Goal: Task Accomplishment & Management: Manage account settings

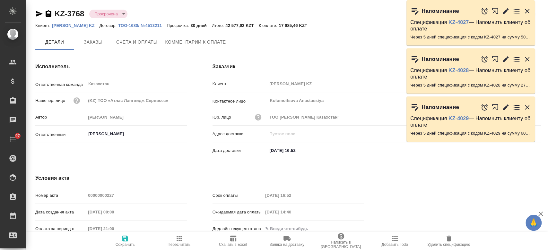
type input "[PERSON_NAME]"
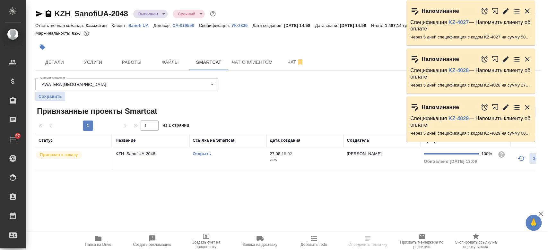
click at [143, 26] on p "Sanofi UA" at bounding box center [140, 25] width 25 height 5
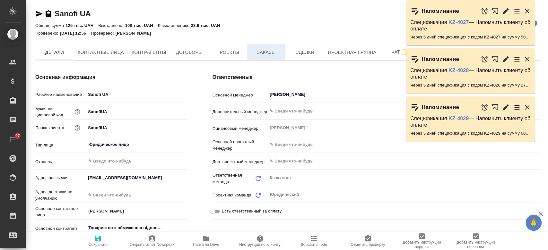
type textarea "x"
click at [258, 52] on span "Заказы" at bounding box center [266, 52] width 31 height 8
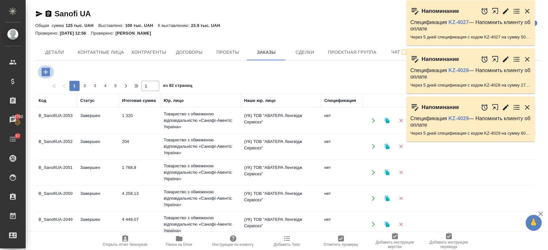
click at [38, 73] on button "button" at bounding box center [46, 71] width 18 height 13
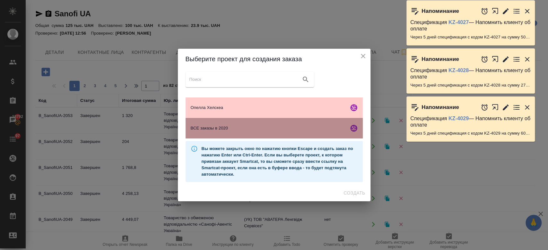
click at [264, 129] on span "ВСЕ заказы в 2020" at bounding box center [268, 128] width 155 height 6
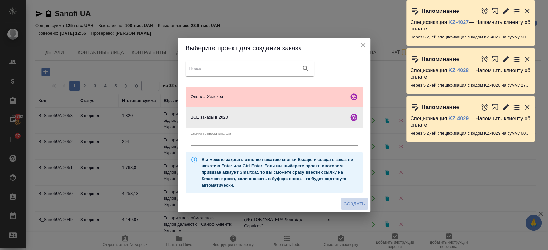
click at [354, 203] on span "Создать" at bounding box center [353, 204] width 21 height 8
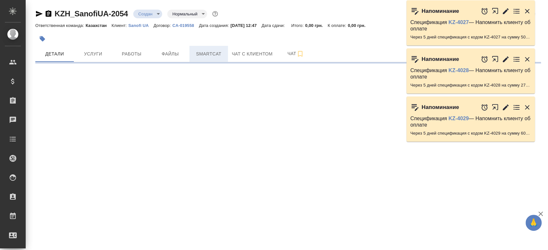
select select "RU"
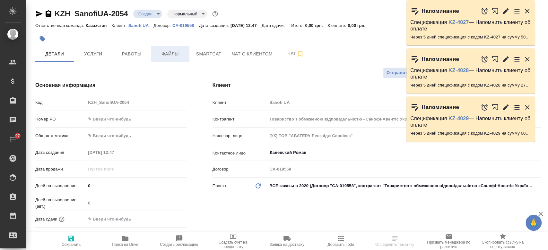
type textarea "x"
click at [169, 56] on span "Файлы" at bounding box center [170, 54] width 31 height 8
type textarea "x"
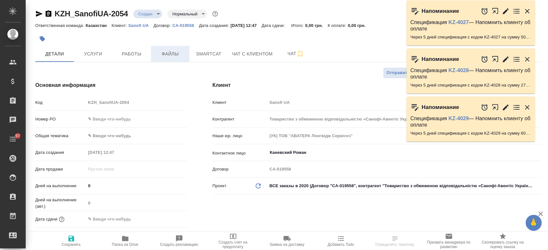
type textarea "x"
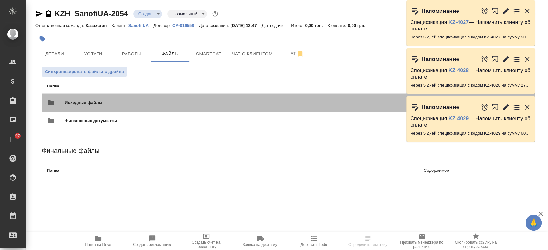
click at [121, 94] on div "Исходные файлы 0 файлов" at bounding box center [246, 103] width 413 height 28
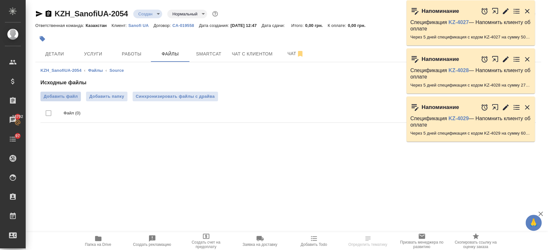
click at [67, 100] on label "Добавить файл" at bounding box center [60, 97] width 40 height 10
click at [0, 0] on input "Добавить файл" at bounding box center [0, 0] width 0 height 0
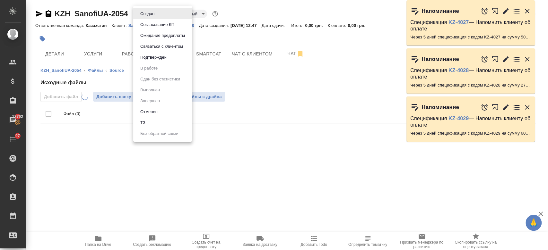
drag, startPoint x: 150, startPoint y: 15, endPoint x: 150, endPoint y: 122, distance: 107.2
click at [150, 122] on body "🙏 .cls-1 fill:#fff; AWATERA Kosherbayeva Nazerke Клиенты Спецификации Заказы 18…" at bounding box center [274, 125] width 548 height 250
click at [150, 122] on li "ТЗ" at bounding box center [162, 122] width 59 height 11
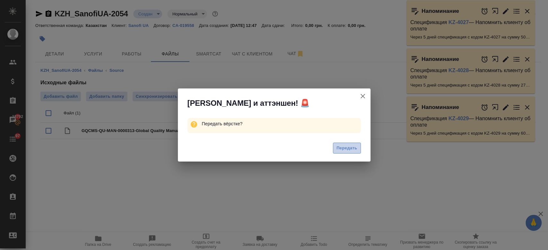
click at [335, 149] on button "Передать" at bounding box center [347, 148] width 28 height 11
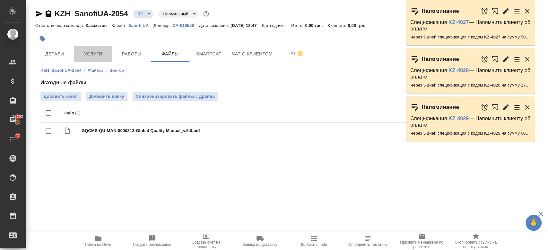
click at [90, 60] on button "Услуги" at bounding box center [93, 54] width 38 height 16
click at [50, 56] on span "Детали" at bounding box center [54, 54] width 31 height 8
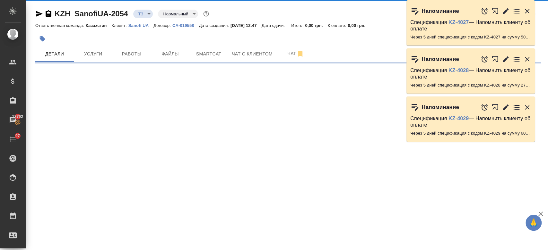
select select "RU"
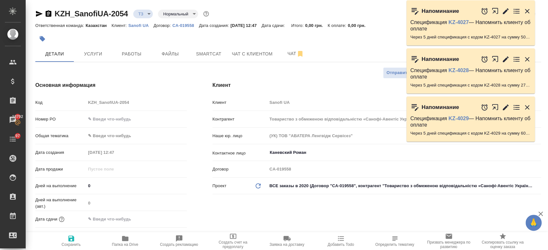
type textarea "x"
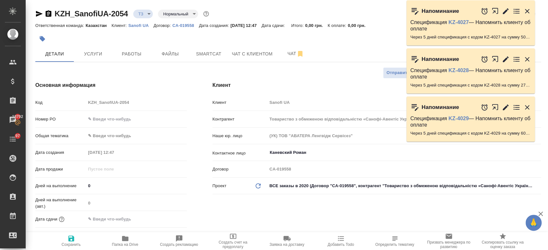
type textarea "x"
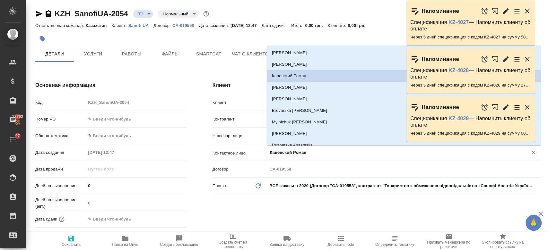
click at [286, 153] on input "Каневский Роман" at bounding box center [393, 153] width 248 height 8
type textarea "x"
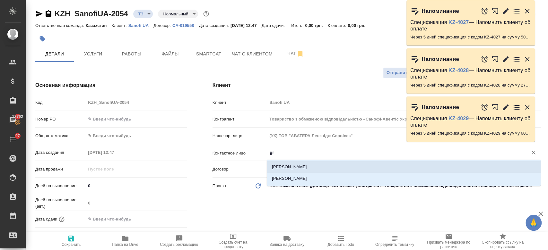
click at [277, 163] on li "Grinchenko Iryna" at bounding box center [404, 167] width 274 height 12
type input "Grinchenko Iryna"
type textarea "x"
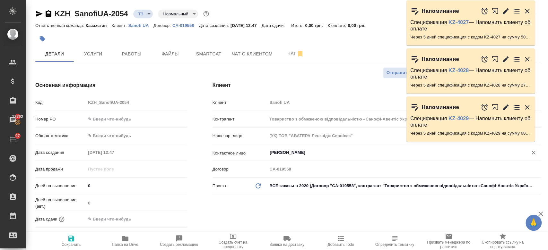
type input "Grinchenko Iryna"
click at [71, 245] on span "Сохранить" at bounding box center [71, 245] width 19 height 4
type textarea "x"
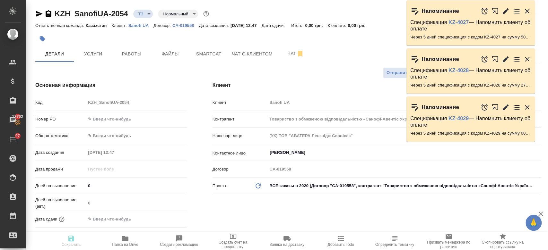
type textarea "x"
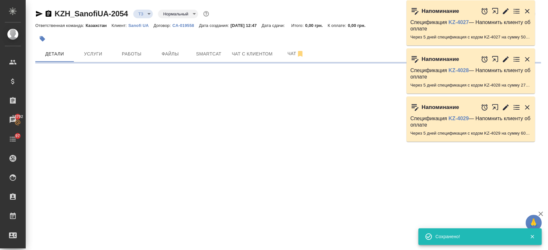
select select "RU"
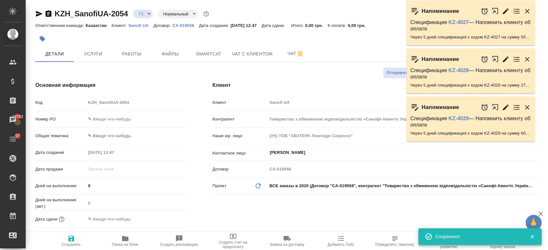
type textarea "x"
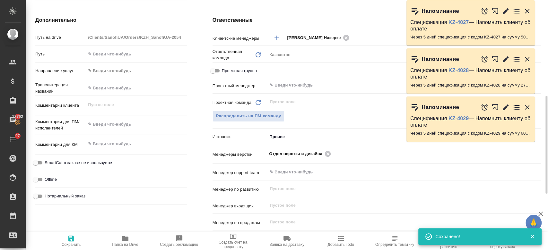
scroll to position [244, 0]
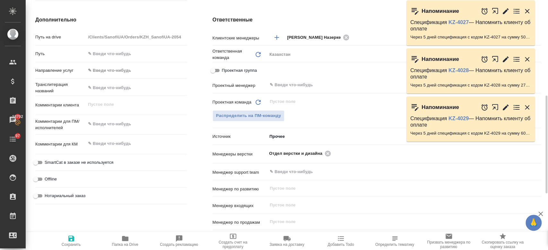
type textarea "x"
click at [122, 129] on textarea at bounding box center [136, 124] width 100 height 11
type textarea "g"
type textarea "x"
type textarea "gt"
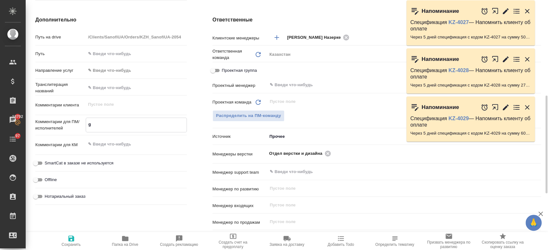
type textarea "x"
type textarea "gth"
type textarea "x"
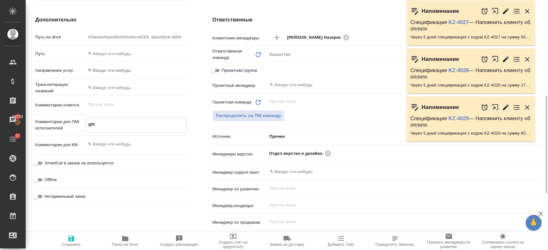
type textarea "x"
type textarea "gtht"
type textarea "x"
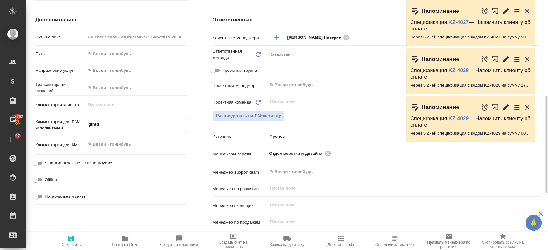
type textarea "gthtdj"
type textarea "x"
type textarea "gthtdjl"
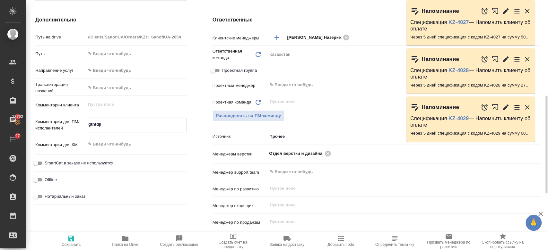
type textarea "x"
type textarea "gthtdj"
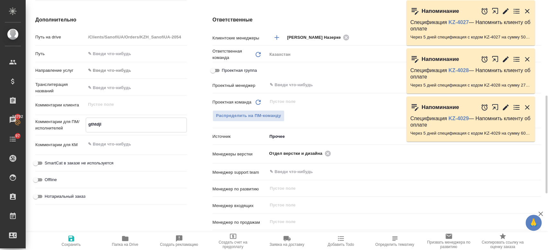
type textarea "x"
type textarea "g"
type textarea "x"
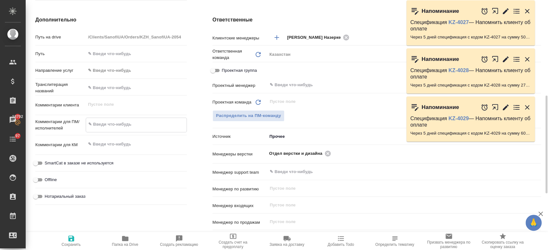
type textarea "x"
type textarea "п"
type textarea "x"
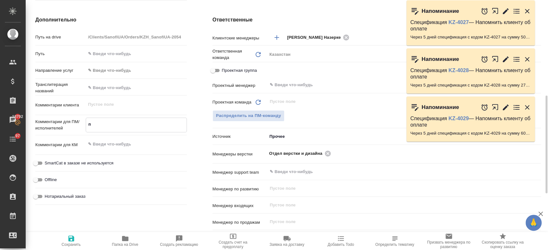
type textarea "пе"
type textarea "x"
type textarea "пер"
type textarea "x"
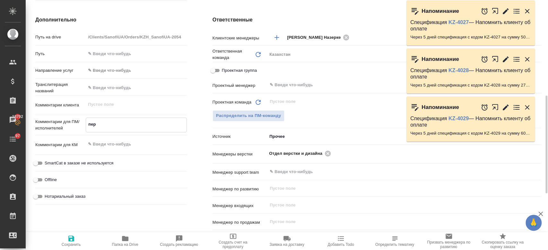
type textarea "пере"
type textarea "x"
type textarea "перев"
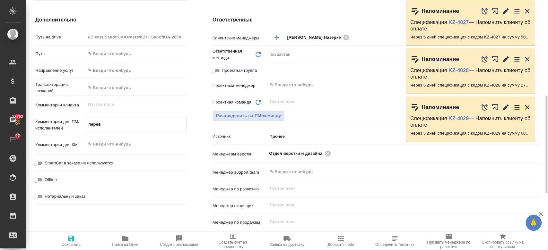
type textarea "x"
type textarea "перево"
type textarea "x"
type textarea "перевод"
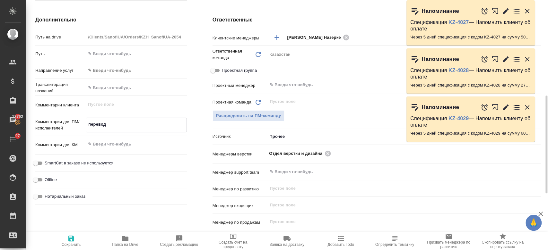
type textarea "x"
type textarea "перевод на у"
type textarea "x"
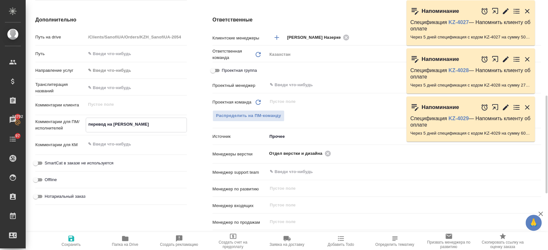
type textarea "x"
type textarea "перевод на ук"
type textarea "x"
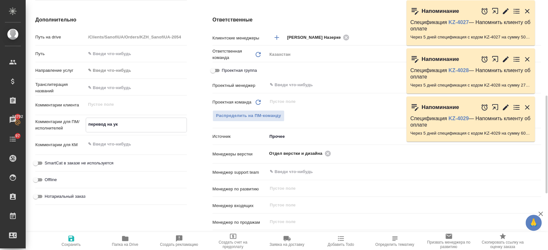
type textarea "x"
type textarea "перевод на укр"
type textarea "x"
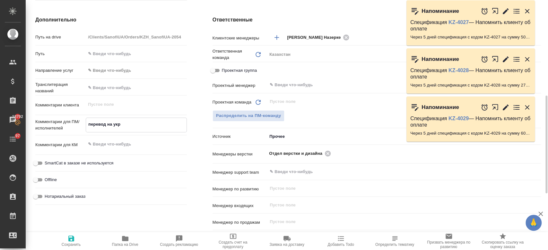
type textarea "перевод на укр"
type textarea "x"
click at [73, 239] on icon "button" at bounding box center [71, 239] width 6 height 6
type textarea "x"
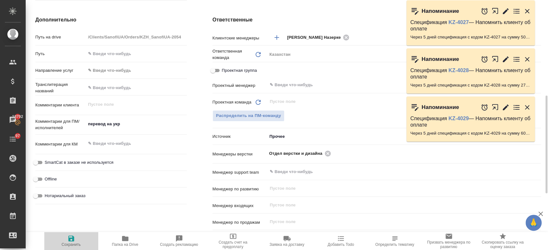
type textarea "x"
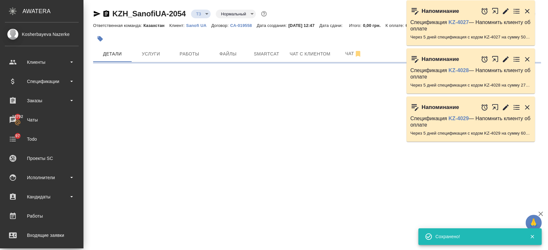
select select "RU"
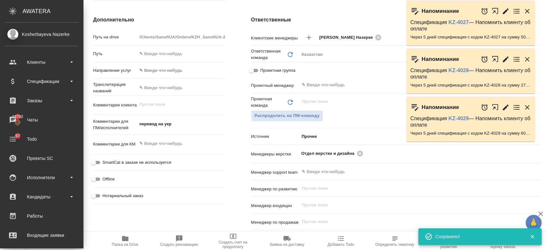
type textarea "x"
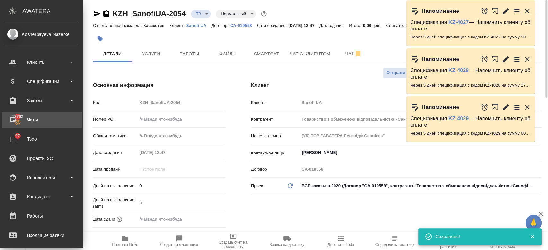
type textarea "x"
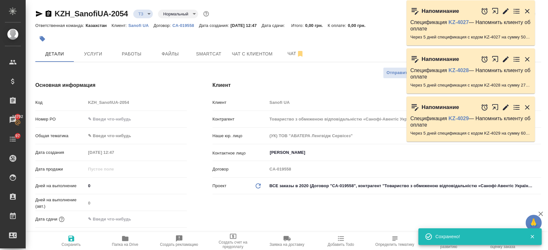
type textarea "x"
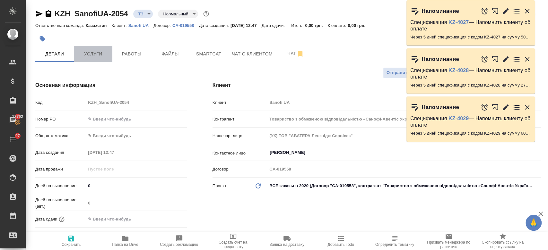
click at [92, 53] on span "Услуги" at bounding box center [93, 54] width 31 height 8
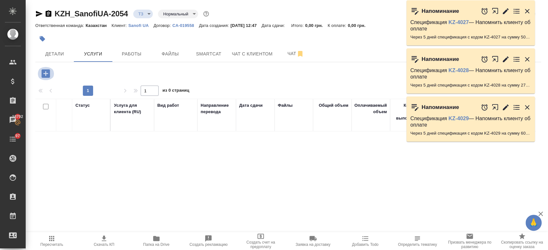
click at [47, 76] on icon "button" at bounding box center [45, 73] width 8 height 8
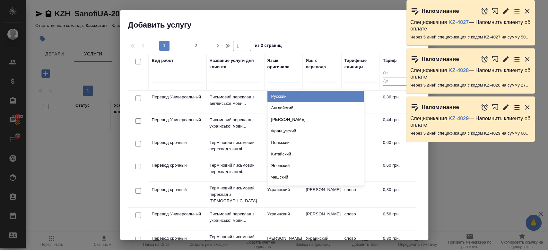
click at [291, 78] on div at bounding box center [283, 75] width 32 height 9
type input "анг"
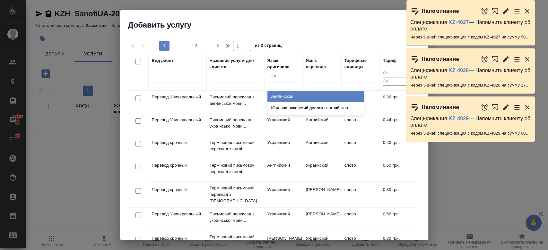
click at [302, 96] on div "Английский" at bounding box center [315, 97] width 96 height 12
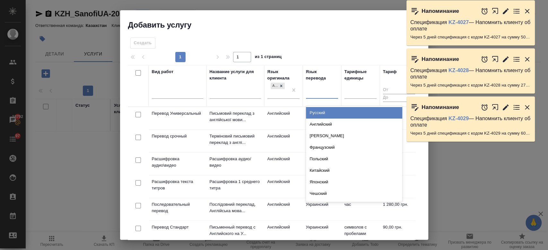
click at [322, 89] on div at bounding box center [322, 92] width 32 height 9
type input "укр"
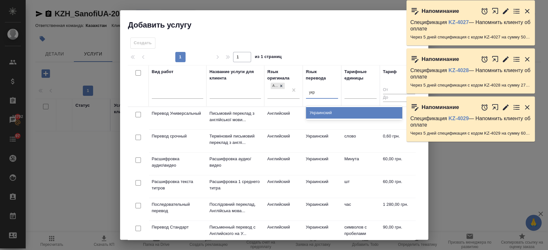
click at [323, 110] on div "Украинский" at bounding box center [354, 113] width 96 height 12
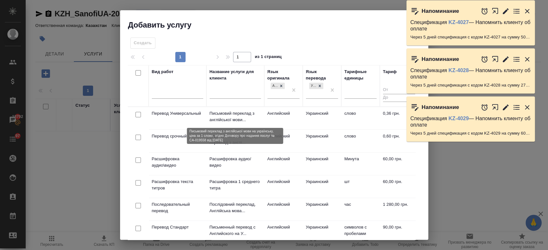
click at [236, 119] on p "Письмовий переклад з англійської мови..." at bounding box center [234, 116] width 51 height 13
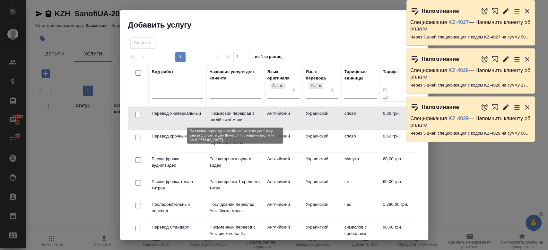
click at [236, 119] on p "Письмовий переклад з англійської мови..." at bounding box center [234, 116] width 51 height 13
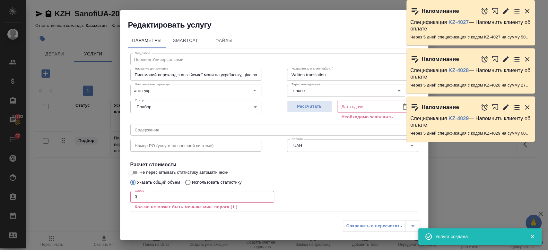
click at [529, 11] on icon "button" at bounding box center [527, 11] width 8 height 8
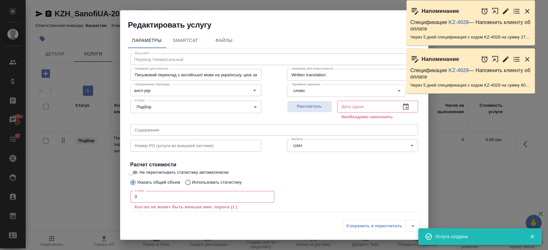
click at [529, 11] on icon "button" at bounding box center [527, 11] width 8 height 8
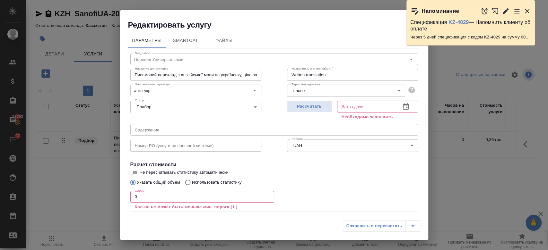
click at [529, 11] on icon "button" at bounding box center [527, 11] width 8 height 8
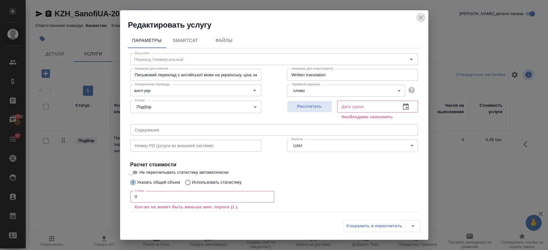
click at [422, 15] on icon "close" at bounding box center [421, 18] width 8 height 8
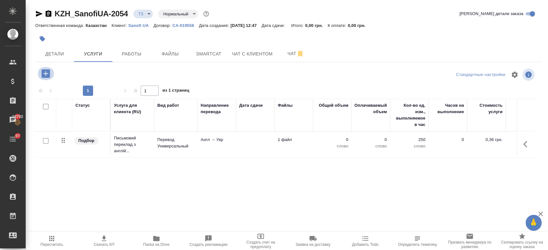
click at [48, 74] on icon "button" at bounding box center [45, 73] width 8 height 8
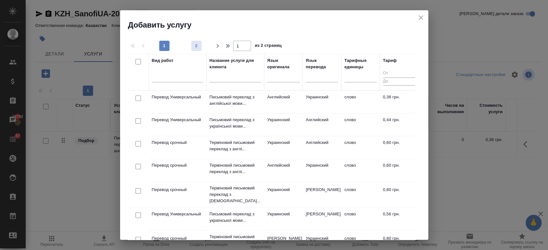
click at [193, 47] on span "2" at bounding box center [196, 46] width 10 height 6
type input "2"
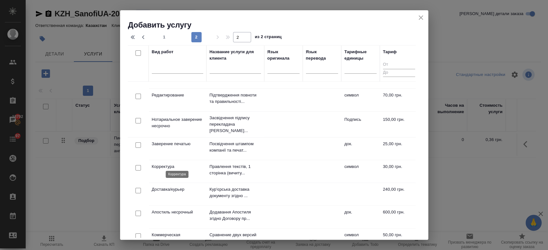
scroll to position [61, 0]
click at [180, 166] on p "Корректура" at bounding box center [177, 168] width 51 height 6
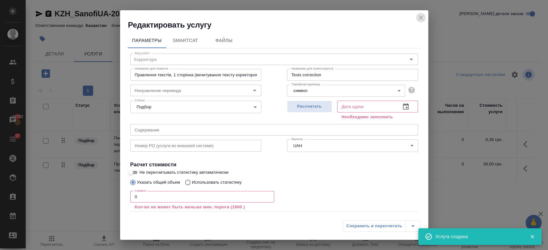
click at [419, 18] on icon "close" at bounding box center [421, 18] width 8 height 8
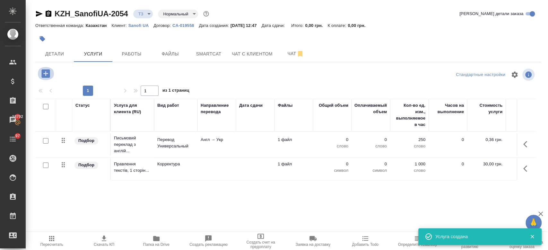
click at [42, 72] on icon "button" at bounding box center [45, 73] width 8 height 8
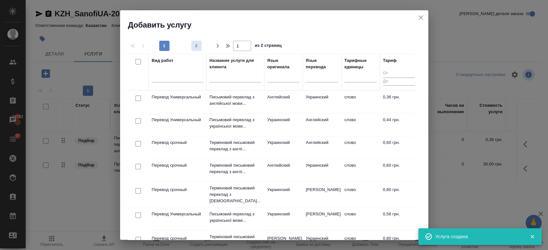
click at [198, 47] on span "2" at bounding box center [196, 46] width 10 height 6
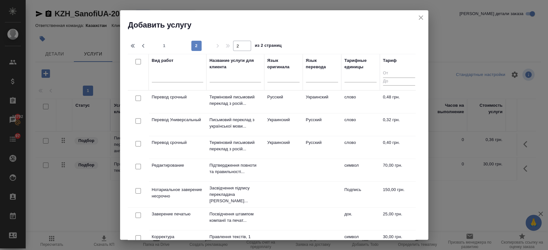
type input "2"
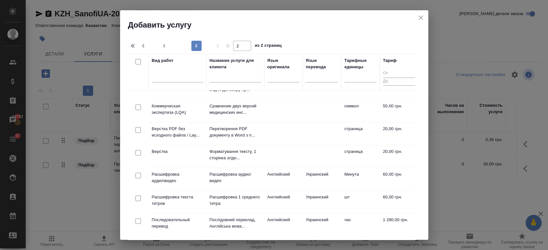
scroll to position [198, 0]
click at [177, 154] on td "Верстка" at bounding box center [178, 157] width 58 height 22
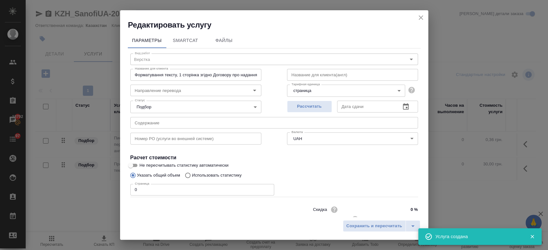
click at [423, 19] on icon "close" at bounding box center [421, 18] width 8 height 8
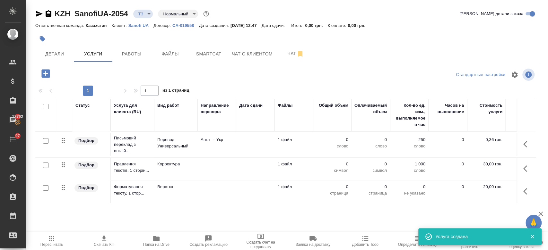
click at [46, 140] on input "checkbox" at bounding box center [45, 140] width 5 height 5
checkbox input "true"
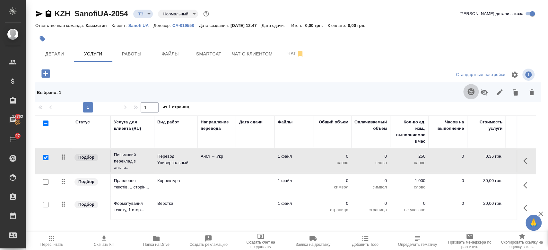
click at [463, 97] on button "button" at bounding box center [470, 91] width 15 height 15
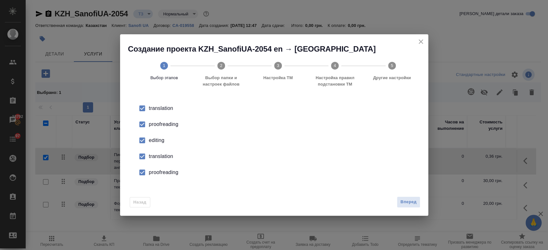
click at [175, 126] on div "proofreading" at bounding box center [281, 125] width 264 height 8
click at [159, 139] on div "editing" at bounding box center [281, 141] width 264 height 8
click at [158, 158] on div "translation" at bounding box center [281, 157] width 264 height 8
drag, startPoint x: 161, startPoint y: 177, endPoint x: 158, endPoint y: 173, distance: 5.1
click at [158, 173] on li "proofreading" at bounding box center [273, 173] width 287 height 16
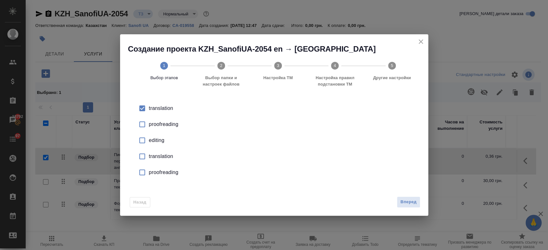
click at [158, 173] on div "proofreading" at bounding box center [281, 173] width 264 height 8
click at [406, 204] on span "Вперед" at bounding box center [408, 202] width 16 height 7
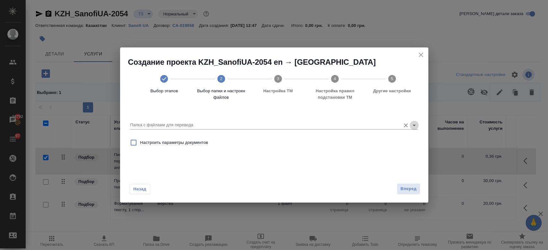
click at [414, 122] on icon "Open" at bounding box center [414, 126] width 8 height 8
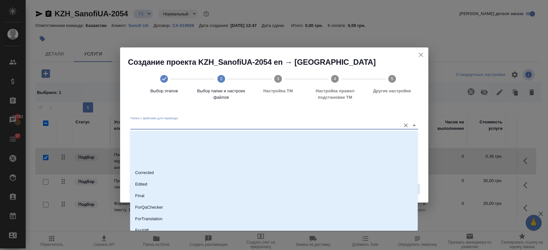
scroll to position [52, 0]
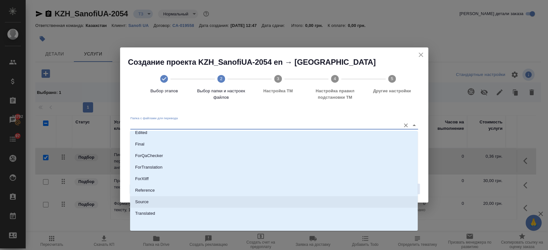
click at [307, 196] on li "Source" at bounding box center [273, 202] width 287 height 12
type input "Source"
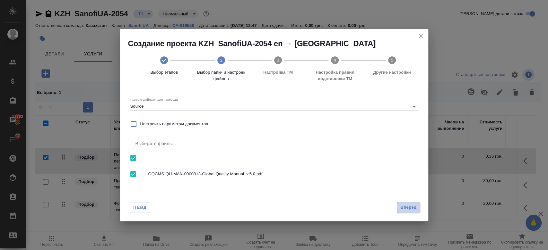
click at [419, 205] on button "Вперед" at bounding box center [408, 207] width 23 height 11
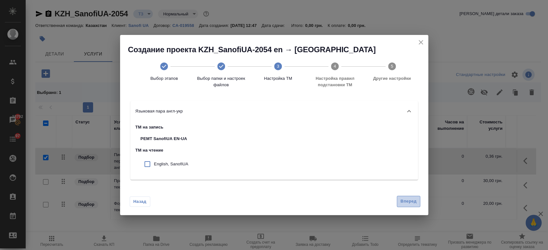
click at [415, 204] on span "Вперед" at bounding box center [408, 201] width 16 height 7
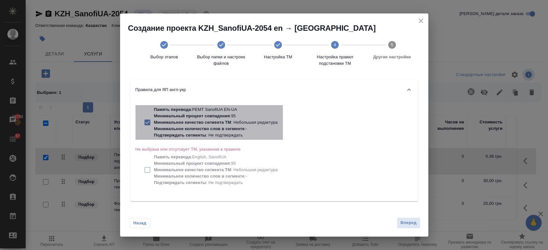
click at [252, 111] on p "Память перевода : PEMT SanofiUA EN-UA" at bounding box center [216, 110] width 124 height 6
checkbox input "false"
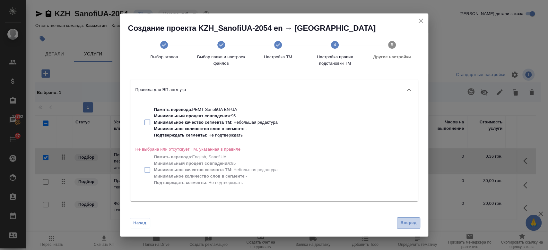
click at [407, 222] on span "Вперед" at bounding box center [408, 222] width 16 height 7
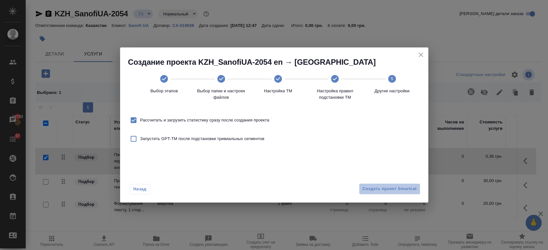
click at [380, 194] on button "Создать проект Smartcat" at bounding box center [389, 189] width 61 height 11
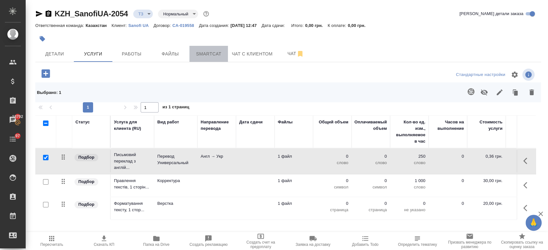
click at [208, 56] on span "Smartcat" at bounding box center [208, 54] width 31 height 8
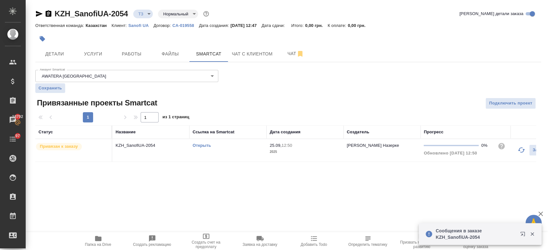
click at [199, 147] on link "Открыть" at bounding box center [201, 145] width 18 height 5
click at [290, 58] on button "Чат" at bounding box center [295, 54] width 38 height 16
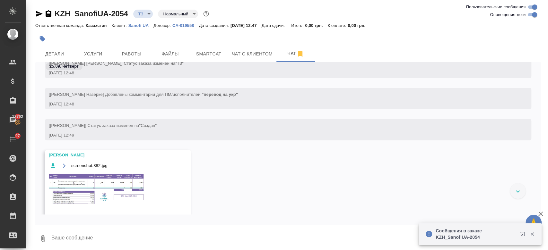
scroll to position [94, 0]
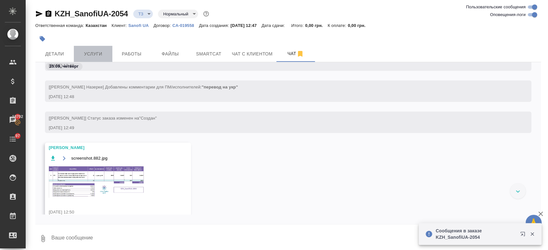
click at [94, 55] on span "Услуги" at bounding box center [93, 54] width 31 height 8
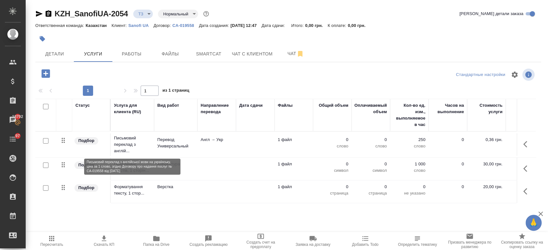
click at [141, 149] on p "Письмовий переклад з англій..." at bounding box center [132, 144] width 37 height 19
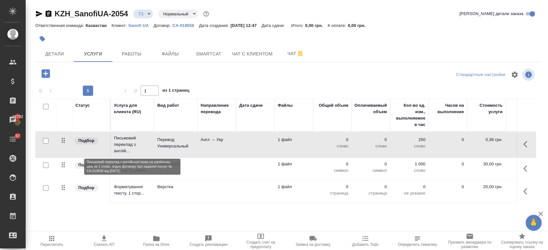
click at [141, 149] on p "Письмовий переклад з англій..." at bounding box center [132, 144] width 37 height 19
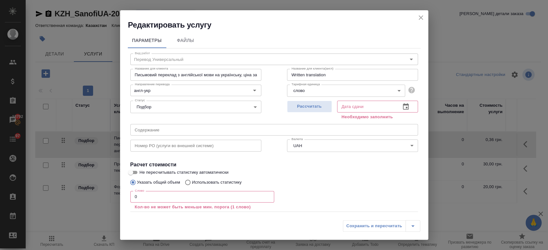
scroll to position [35, 0]
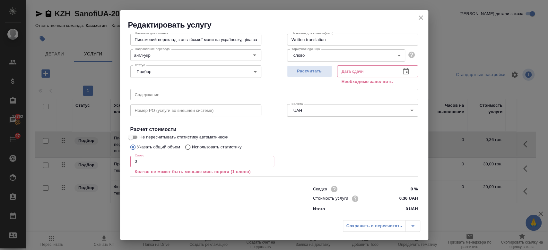
click at [206, 147] on p "Использовать статистику" at bounding box center [217, 147] width 50 height 6
click at [192, 147] on input "Использовать статистику" at bounding box center [187, 147] width 10 height 12
radio input "true"
radio input "false"
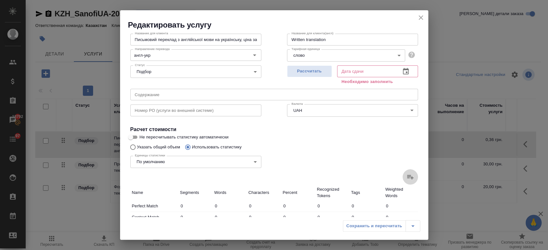
click at [404, 181] on label at bounding box center [409, 176] width 15 height 15
click at [0, 0] on input "file" at bounding box center [0, 0] width 0 height 0
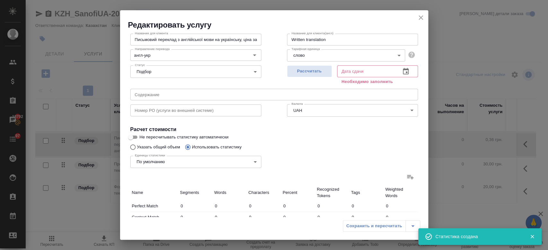
type input "202"
type input "3082"
type input "21893"
type input "26"
type input "186"
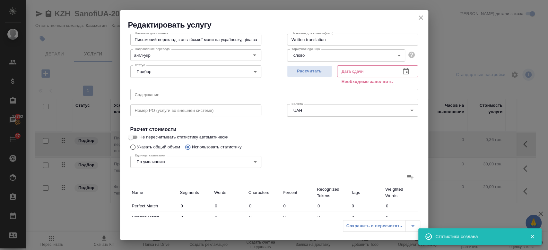
type input "1072"
type input "220"
type input "934"
type input "6993"
type input "75"
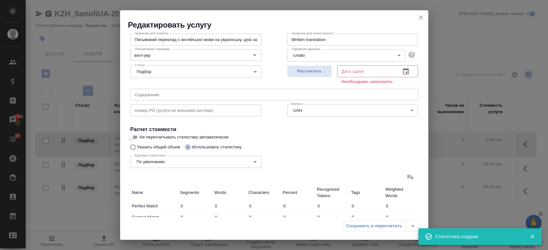
type input "878"
type input "6184"
type input "28"
type input "641"
type input "4406"
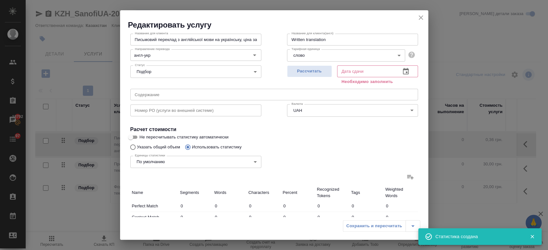
type input "25"
type input "192"
type input "1440"
type input "92"
type input "1147"
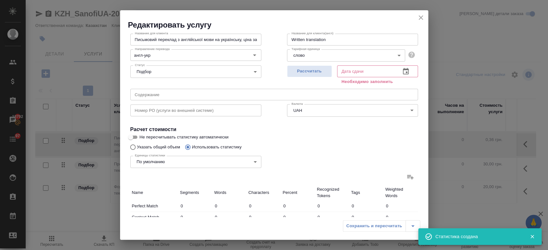
type input "8010"
type input "642"
type input "6874"
type input "48926"
type input "668"
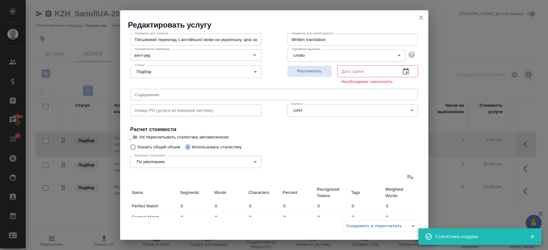
type input "7060"
type input "49998"
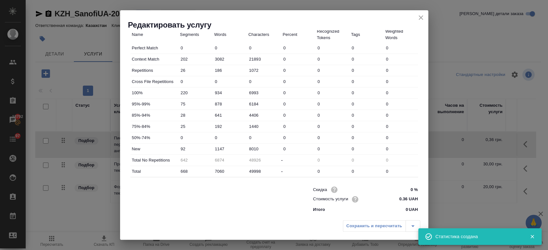
scroll to position [0, 0]
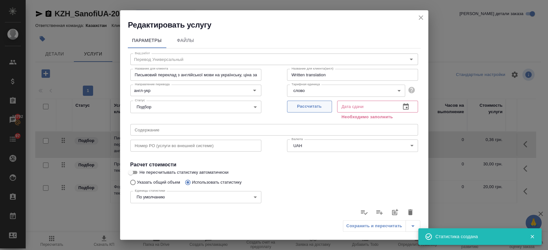
click at [302, 108] on span "Рассчитать" at bounding box center [309, 106] width 38 height 7
type input "25.09.2025 12:52"
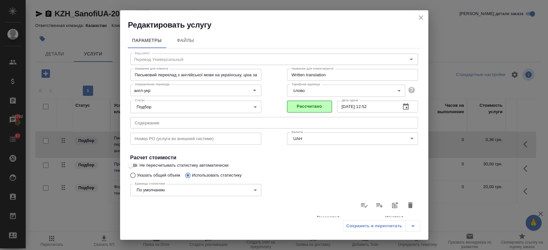
scroll to position [186, 0]
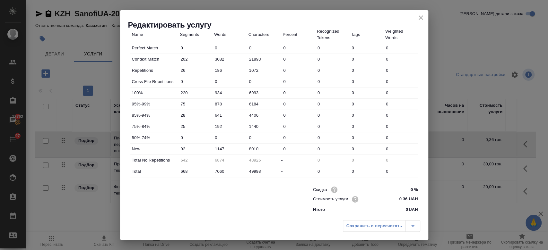
click at [421, 13] on button "close" at bounding box center [421, 18] width 10 height 10
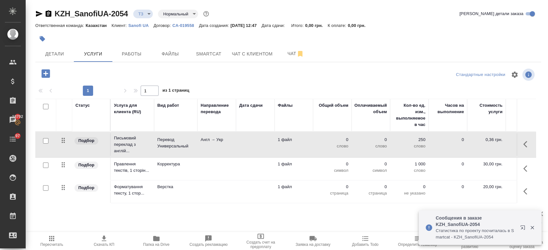
click at [158, 171] on td "Корректура" at bounding box center [175, 169] width 43 height 22
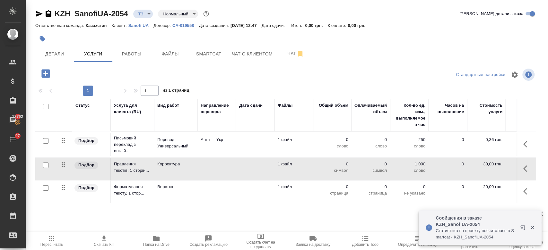
click at [158, 171] on td "Корректура" at bounding box center [175, 169] width 43 height 22
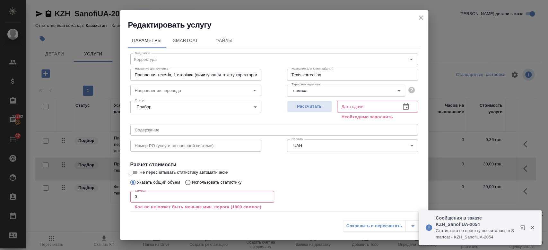
scroll to position [35, 0]
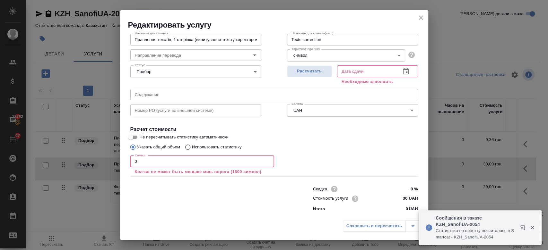
click at [152, 160] on input "0" at bounding box center [202, 162] width 144 height 12
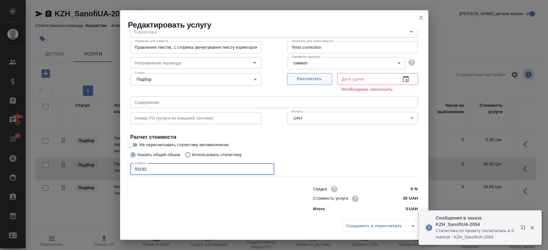
type input "50192"
click at [314, 81] on span "Рассчитать" at bounding box center [309, 78] width 38 height 7
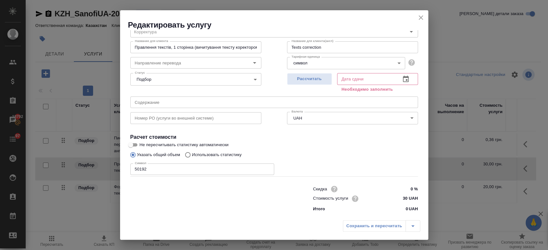
type input "26.09.2025 11:50"
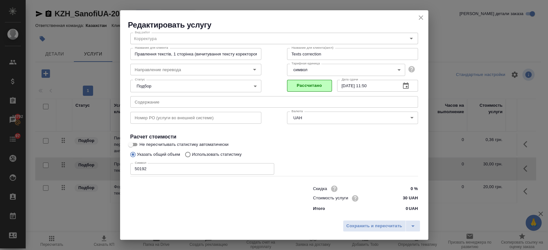
scroll to position [21, 0]
click at [366, 228] on span "Сохранить и пересчитать" at bounding box center [374, 226] width 56 height 7
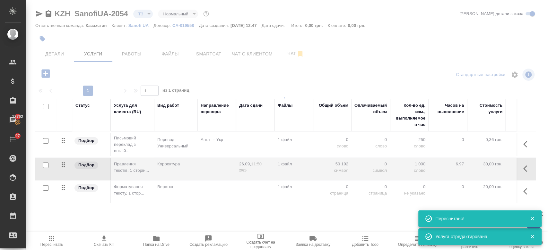
type input "new"
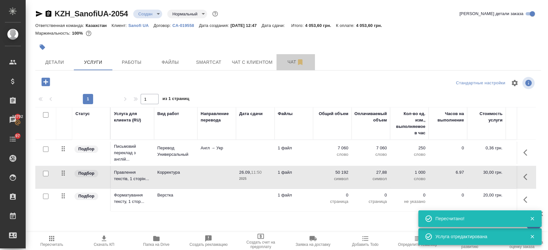
click at [288, 56] on button "Чат" at bounding box center [295, 62] width 38 height 16
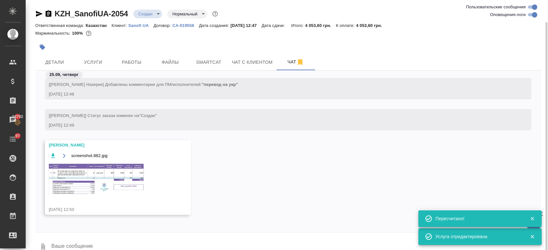
scroll to position [11, 0]
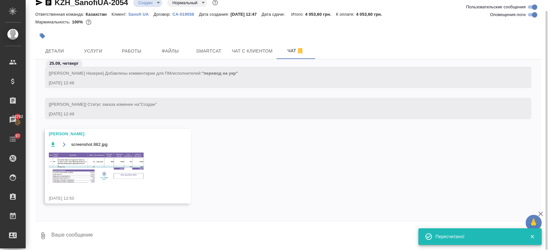
click at [145, 155] on div "screenshot.882.jpg" at bounding box center [109, 167] width 120 height 52
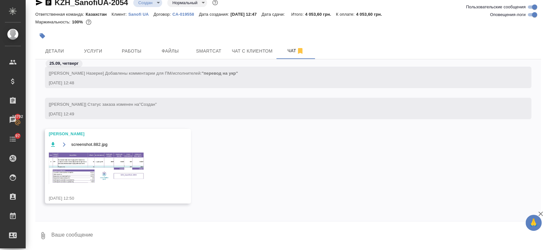
click at [126, 160] on img at bounding box center [97, 168] width 96 height 32
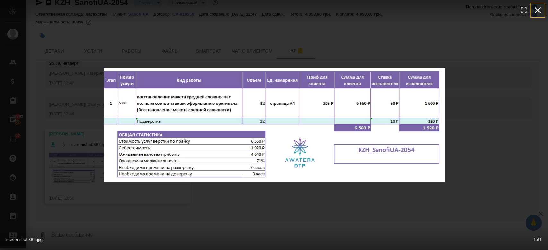
click at [540, 10] on icon "button" at bounding box center [537, 10] width 10 height 10
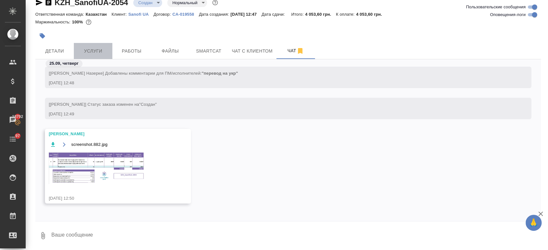
click at [81, 55] on span "Услуги" at bounding box center [93, 51] width 31 height 8
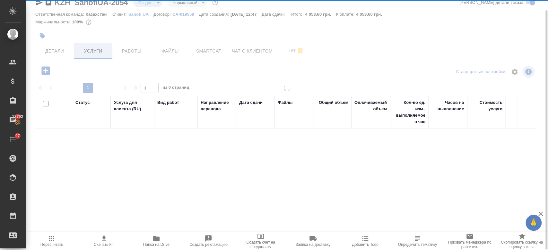
scroll to position [11, 0]
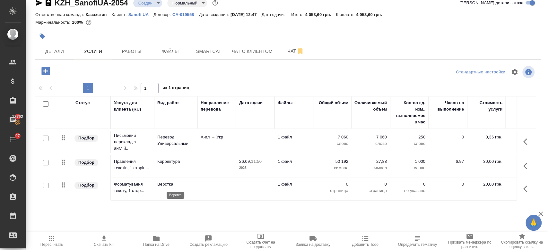
click at [176, 186] on p "Верстка" at bounding box center [175, 184] width 37 height 6
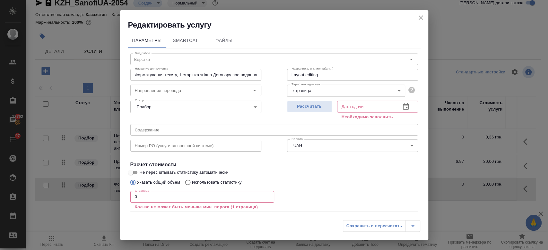
click at [197, 201] on input "0" at bounding box center [202, 197] width 144 height 12
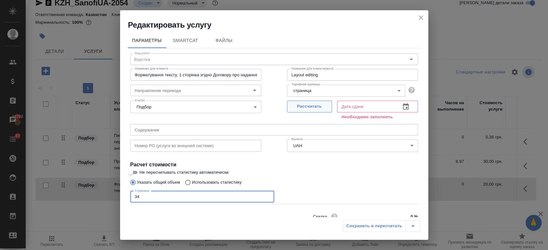
type input "34"
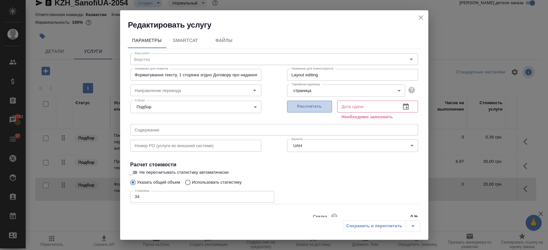
click at [302, 105] on span "Рассчитать" at bounding box center [309, 106] width 38 height 7
type input "25.09.2025 12:53"
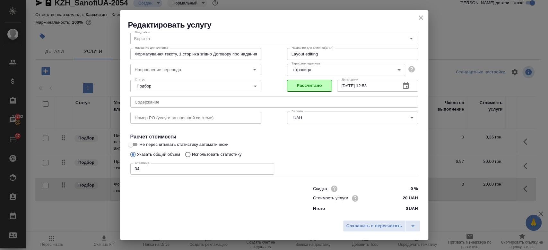
scroll to position [21, 0]
click at [355, 224] on span "Сохранить и пересчитать" at bounding box center [374, 226] width 56 height 7
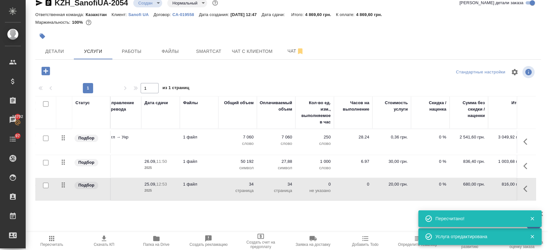
scroll to position [0, 0]
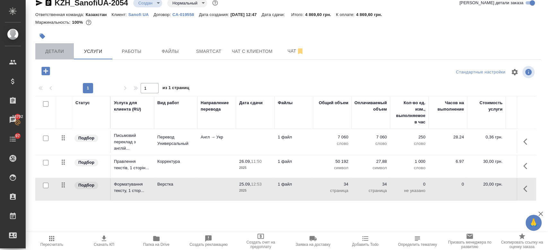
click at [55, 58] on button "Детали" at bounding box center [54, 51] width 38 height 16
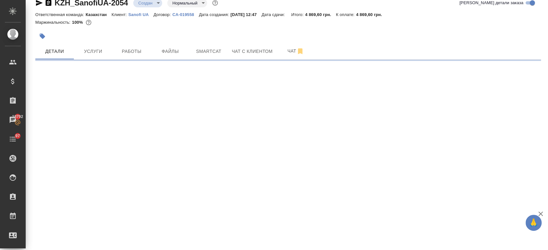
select select "RU"
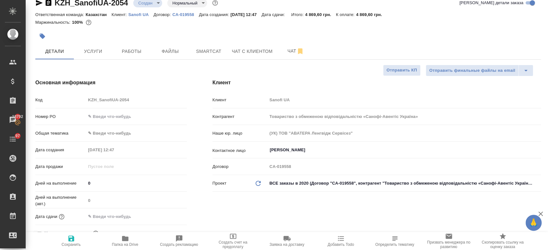
type textarea "x"
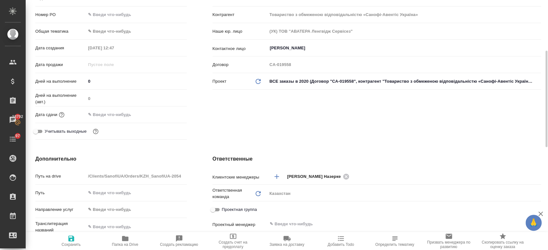
scroll to position [121, 0]
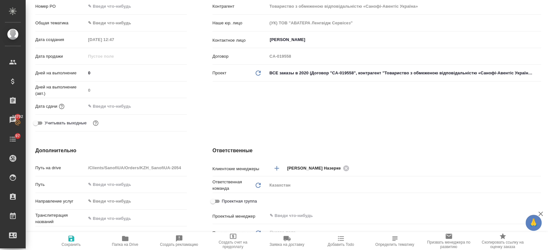
type textarea "x"
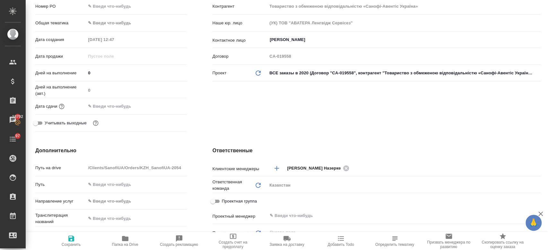
type textarea "x"
click at [121, 108] on input "text" at bounding box center [114, 106] width 56 height 9
click at [167, 104] on icon "button" at bounding box center [168, 105] width 6 height 6
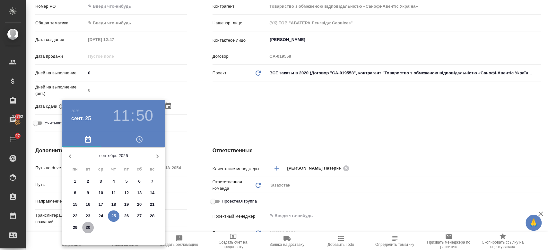
click at [86, 229] on p "30" at bounding box center [88, 228] width 5 height 6
type input "30.09.2025 11:50"
type textarea "x"
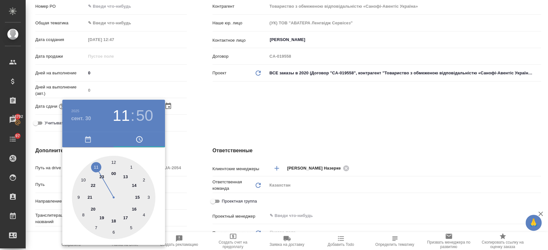
click at [136, 187] on div at bounding box center [113, 197] width 83 height 83
type input "30.09.2025 14:50"
type textarea "x"
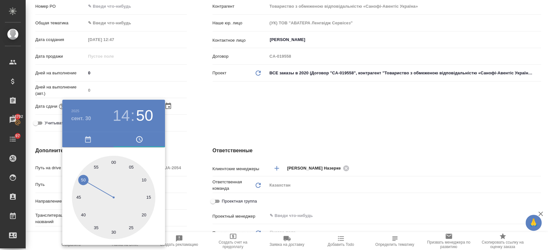
click at [114, 162] on div at bounding box center [113, 197] width 83 height 83
type input "30.09.2025 14:00"
type textarea "x"
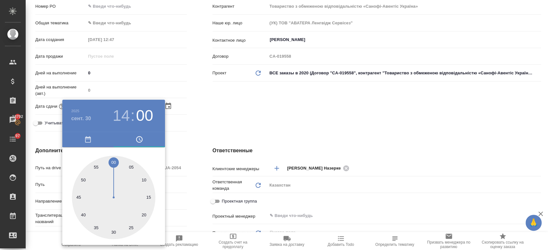
click at [222, 118] on div at bounding box center [274, 125] width 548 height 250
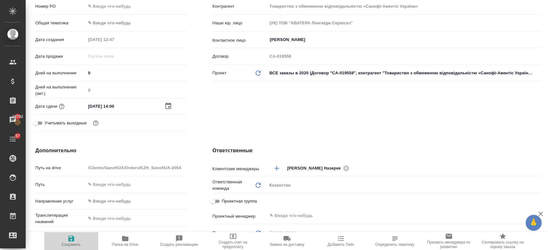
click at [76, 244] on span "Сохранить" at bounding box center [71, 245] width 19 height 4
type textarea "x"
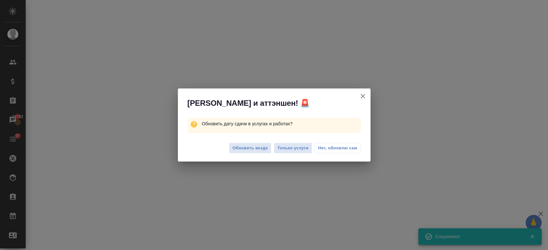
scroll to position [116, 0]
select select "RU"
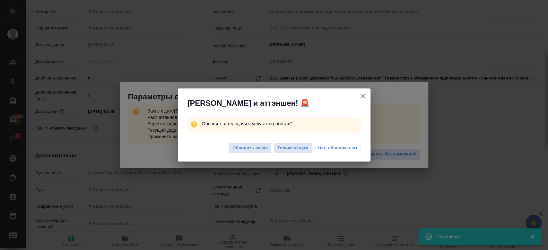
type textarea "x"
click at [364, 93] on icon "button" at bounding box center [363, 96] width 8 height 8
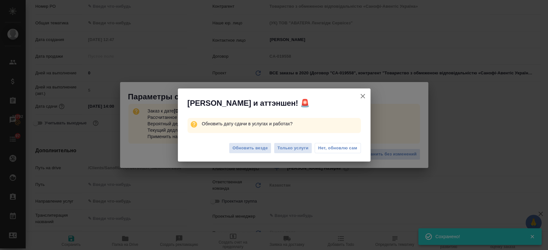
type textarea "x"
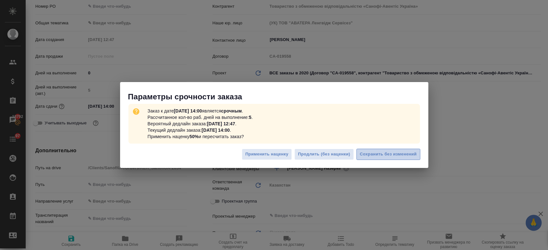
click at [371, 155] on span "Сохранить без изменений" at bounding box center [388, 154] width 57 height 7
type textarea "x"
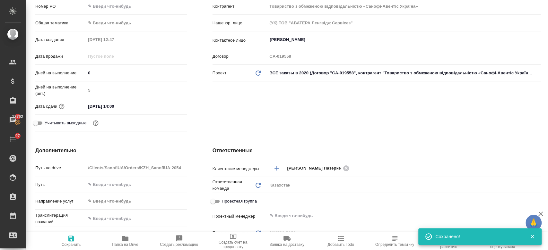
type textarea "x"
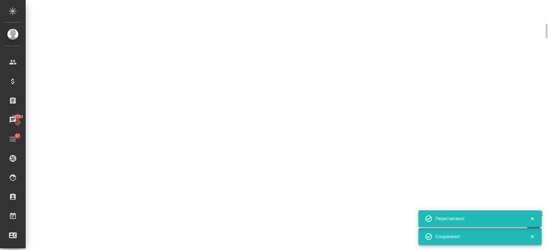
scroll to position [116, 0]
type input "urgent"
select select "RU"
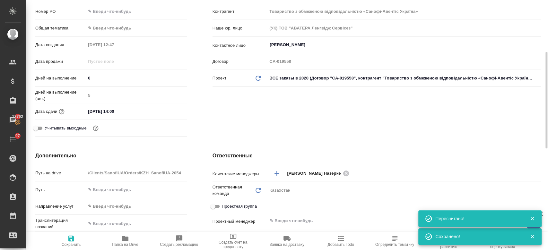
scroll to position [121, 0]
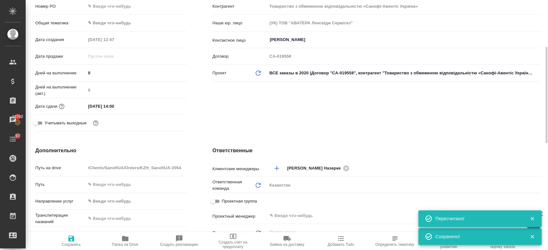
type textarea "x"
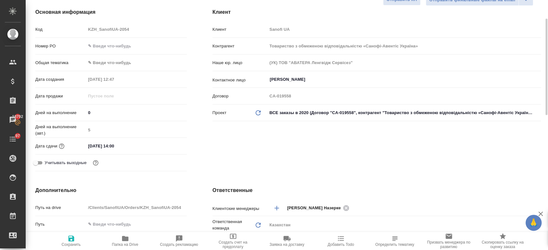
scroll to position [87, 0]
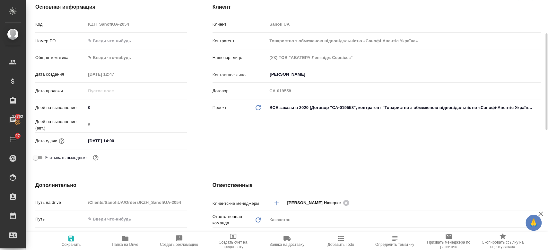
click at [123, 141] on input "30.09.2025 14:00" at bounding box center [114, 140] width 56 height 9
click at [166, 138] on icon "button" at bounding box center [168, 140] width 6 height 6
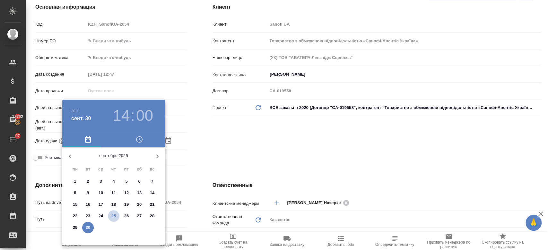
click at [118, 214] on span "25" at bounding box center [114, 216] width 12 height 6
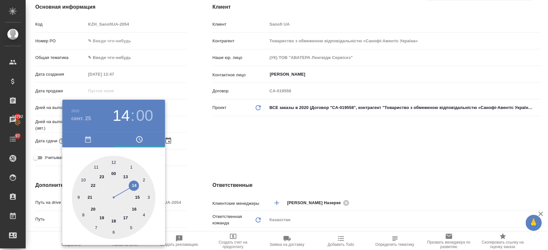
click at [189, 157] on div at bounding box center [274, 125] width 548 height 250
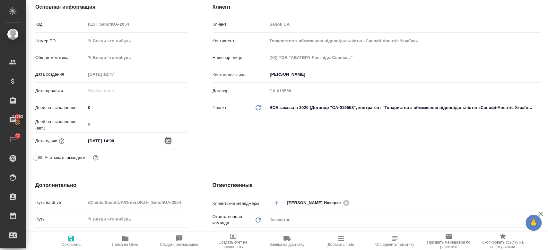
click at [167, 138] on icon "button" at bounding box center [168, 140] width 6 height 6
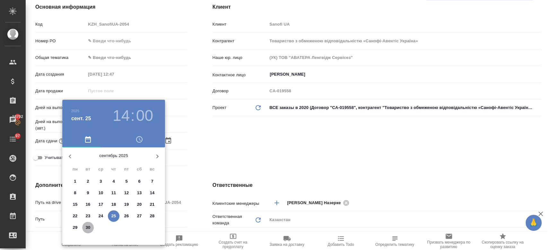
click at [90, 227] on p "30" at bounding box center [88, 228] width 5 height 6
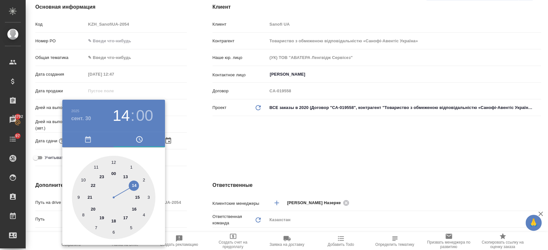
click at [112, 221] on div at bounding box center [113, 197] width 83 height 83
click at [205, 145] on div at bounding box center [274, 125] width 548 height 250
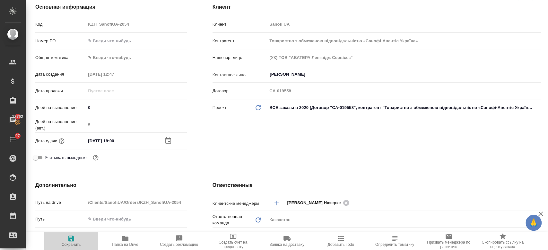
click at [70, 240] on icon "button" at bounding box center [71, 239] width 8 height 8
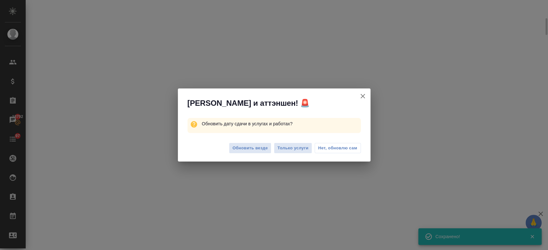
scroll to position [81, 0]
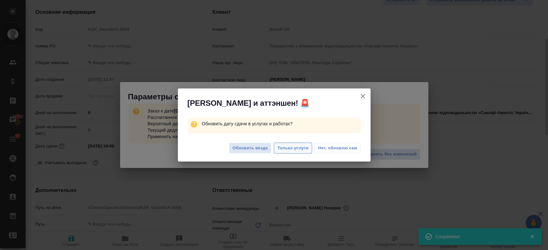
click at [294, 145] on span "Только услуги" at bounding box center [292, 148] width 31 height 7
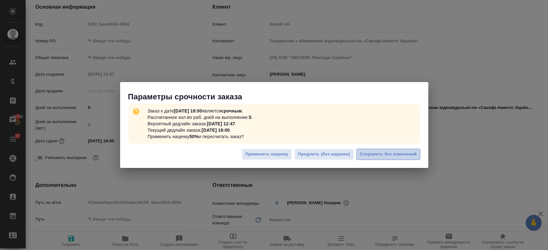
click at [380, 156] on span "Сохранить без изменений" at bounding box center [388, 154] width 57 height 7
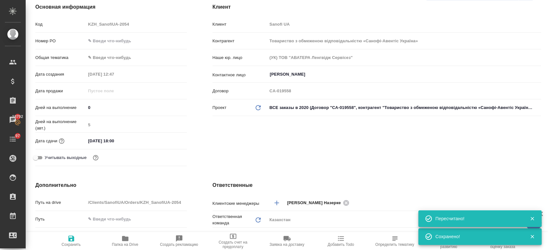
click at [250, 124] on div "Клиент Клиент Sanofi UA Контрагент Товариство з обмеженою відповідальністю «Сан…" at bounding box center [377, 85] width 354 height 191
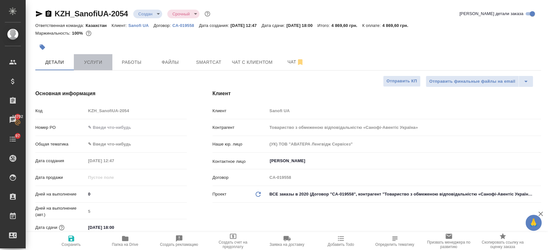
click at [85, 63] on span "Услуги" at bounding box center [93, 62] width 31 height 8
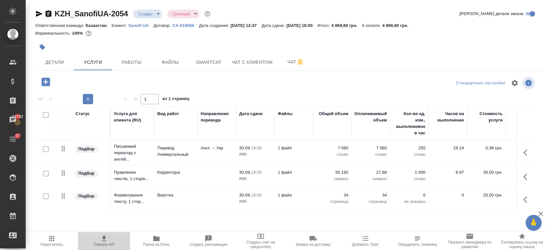
click at [103, 239] on icon "button" at bounding box center [104, 238] width 4 height 5
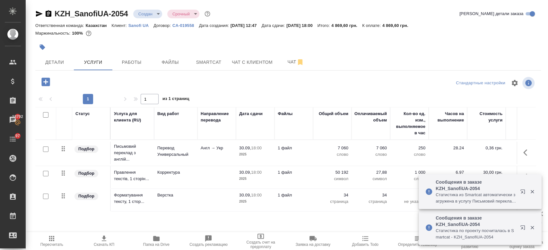
click at [128, 41] on div at bounding box center [203, 47] width 337 height 14
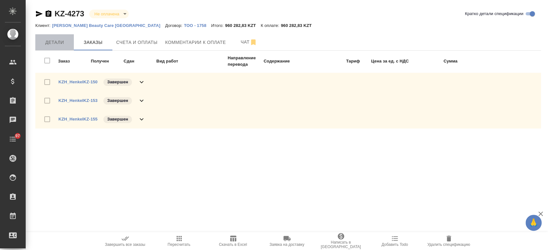
click at [56, 43] on span "Детали" at bounding box center [54, 42] width 31 height 8
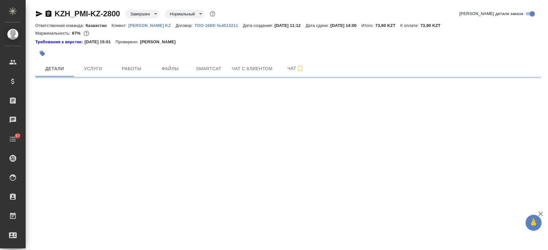
select select "RU"
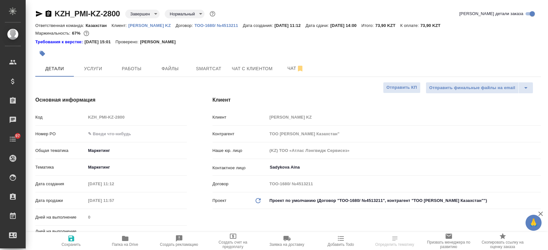
type textarea "x"
type input "[PERSON_NAME]"
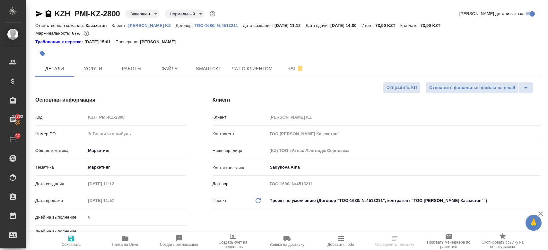
type textarea "x"
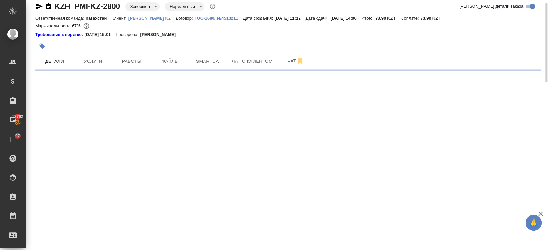
select select "RU"
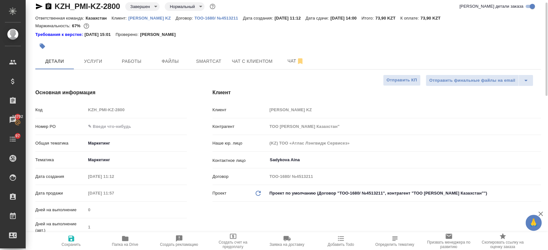
type textarea "x"
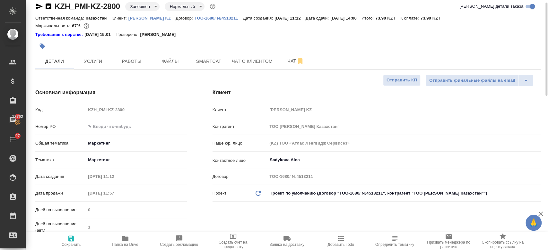
type textarea "x"
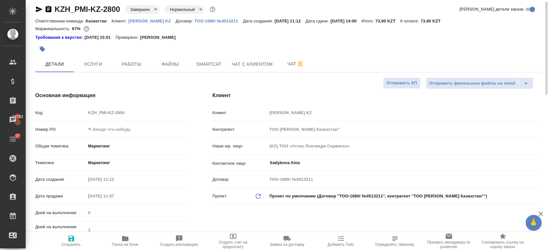
scroll to position [0, 0]
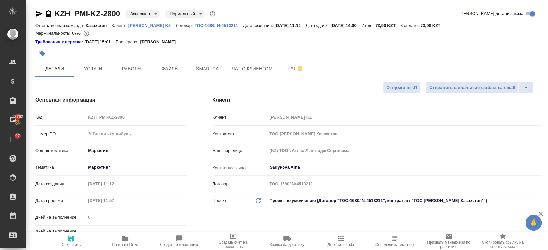
click at [219, 50] on div at bounding box center [203, 54] width 337 height 14
click at [211, 41] on div "Требования к верстке: 28.08.2024 15:01 Проверено: Петрова Валерия" at bounding box center [287, 42] width 505 height 6
click at [251, 41] on div "Требования к верстке: 28.08.2024 15:01 Проверено: Петрова Валерия" at bounding box center [287, 42] width 505 height 6
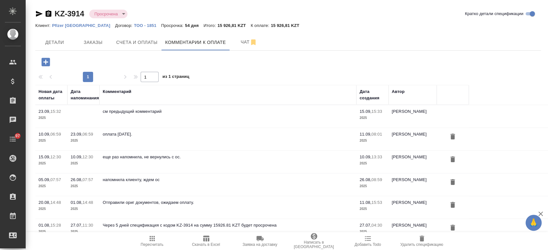
click at [43, 63] on icon "button" at bounding box center [45, 62] width 8 height 8
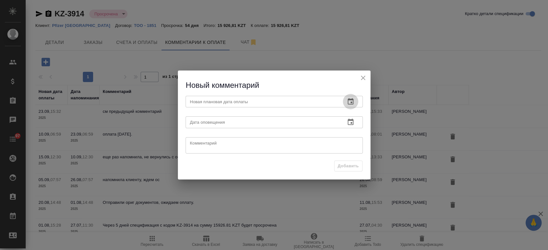
click at [352, 103] on icon "button" at bounding box center [350, 101] width 6 height 6
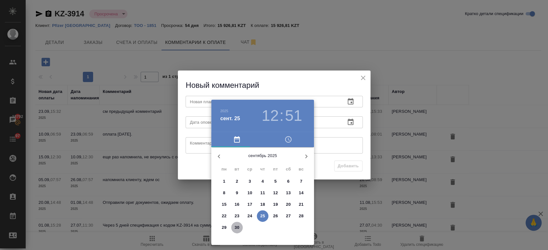
click at [239, 228] on span "30" at bounding box center [237, 228] width 12 height 6
type input "30.09.2025 12:51"
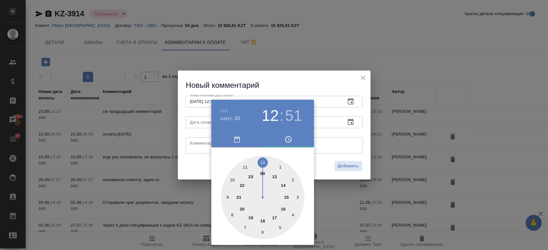
click at [334, 138] on div at bounding box center [274, 125] width 548 height 250
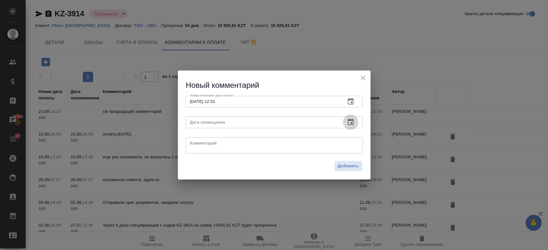
click at [354, 124] on button "button" at bounding box center [350, 122] width 15 height 15
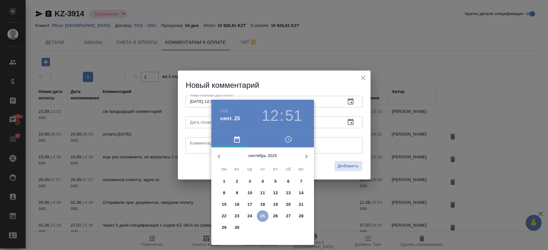
click at [262, 215] on p "25" at bounding box center [262, 216] width 5 height 6
type input "25.09.2025 12:51"
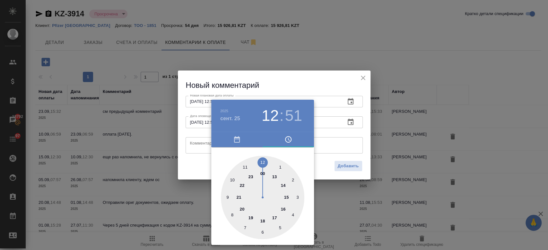
click at [205, 146] on div at bounding box center [274, 125] width 548 height 250
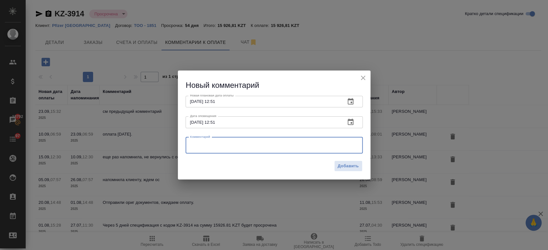
click at [195, 147] on textarea at bounding box center [274, 146] width 168 height 10
type textarea "клиент уточняет у бух"
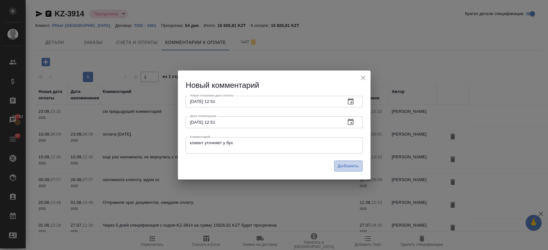
click at [350, 168] on span "Добавить" at bounding box center [348, 166] width 21 height 7
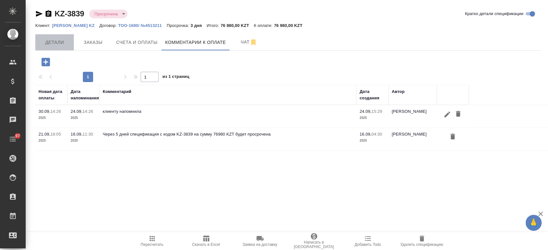
click at [59, 39] on span "Детали" at bounding box center [54, 42] width 31 height 8
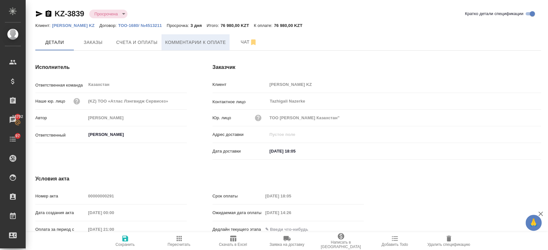
click at [180, 40] on span "Комментарии к оплате" at bounding box center [195, 42] width 61 height 8
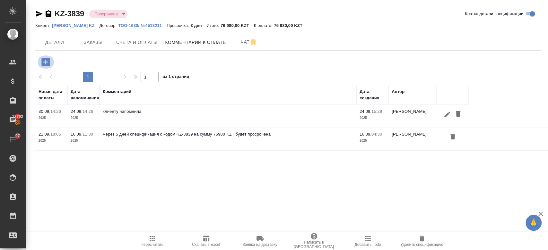
click at [45, 61] on icon "button" at bounding box center [45, 61] width 11 height 11
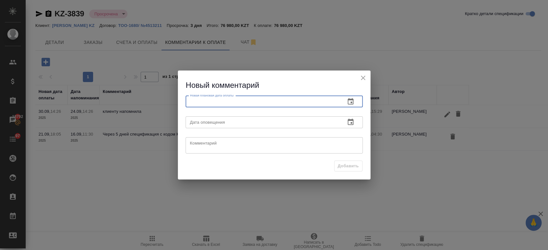
click at [243, 103] on input "text" at bounding box center [262, 102] width 155 height 12
click at [355, 100] on button "button" at bounding box center [350, 101] width 15 height 15
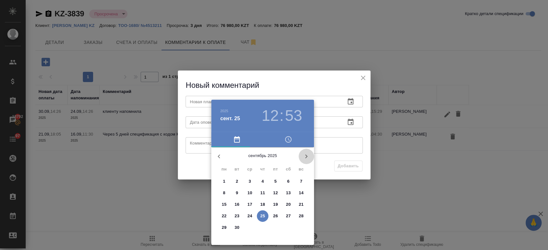
click at [305, 157] on icon "button" at bounding box center [306, 157] width 8 height 8
click at [275, 194] on p "10" at bounding box center [275, 193] width 5 height 6
type input "[DATE] 12:53"
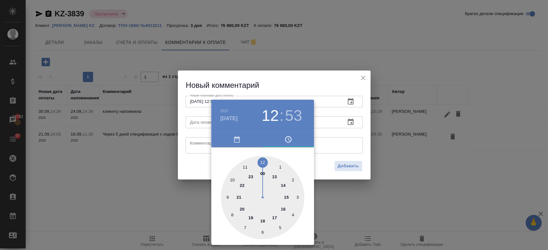
click at [351, 122] on div at bounding box center [274, 125] width 548 height 250
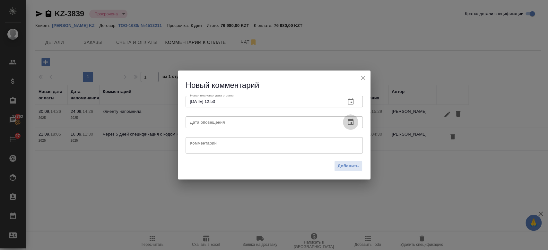
click at [353, 120] on icon "button" at bounding box center [350, 122] width 8 height 8
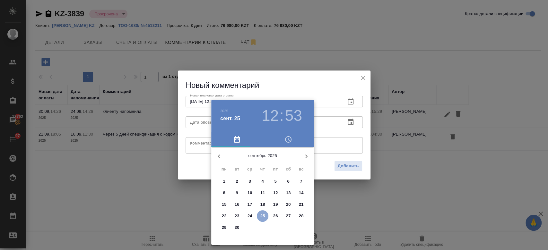
click at [261, 214] on p "25" at bounding box center [262, 216] width 5 height 6
type input "[DATE] 12:53"
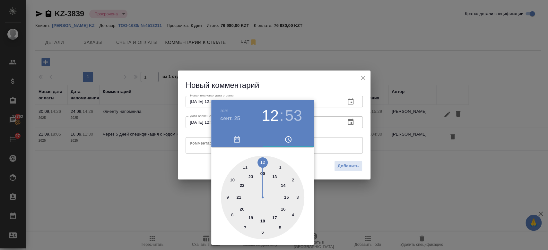
click at [327, 153] on div at bounding box center [274, 125] width 548 height 250
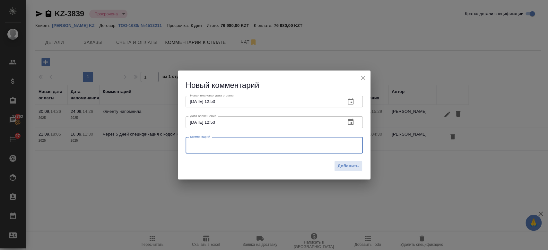
click at [315, 149] on textarea at bounding box center [274, 146] width 168 height 10
paste textarea "Приношу извинения за задержку. Отдел по оплатам проинформировал меня, что выпла…"
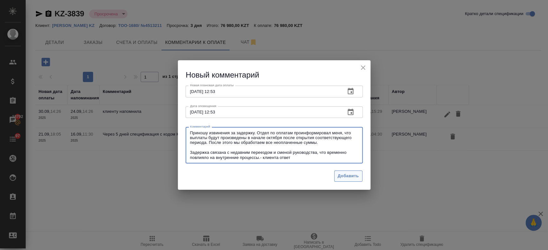
type textarea "Приношу извинения за задержку. Отдел по оплатам проинформировал меня, что выпла…"
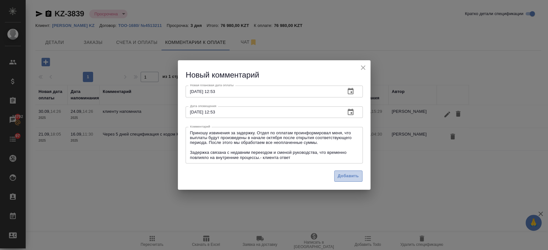
click at [344, 174] on span "Добавить" at bounding box center [348, 176] width 21 height 7
